Goal: Information Seeking & Learning: Learn about a topic

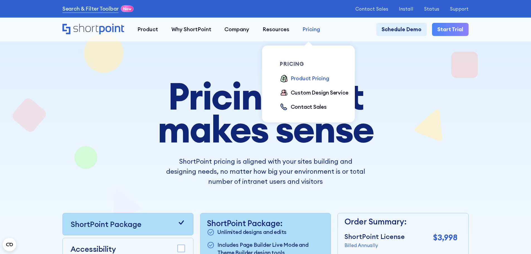
click at [314, 28] on div "Pricing" at bounding box center [311, 29] width 18 height 8
click at [302, 79] on div "Product Pricing" at bounding box center [309, 78] width 38 height 8
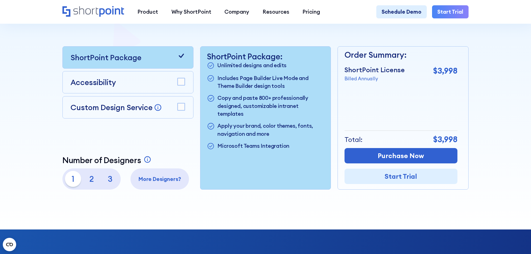
scroll to position [167, 0]
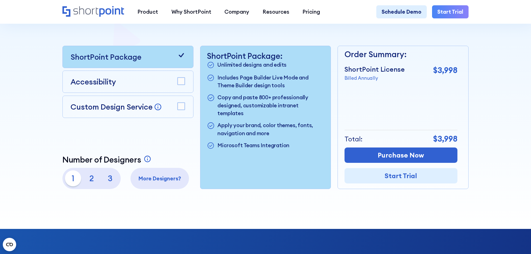
click at [109, 182] on p "3" at bounding box center [110, 178] width 16 height 16
